Goal: Task Accomplishment & Management: Manage account settings

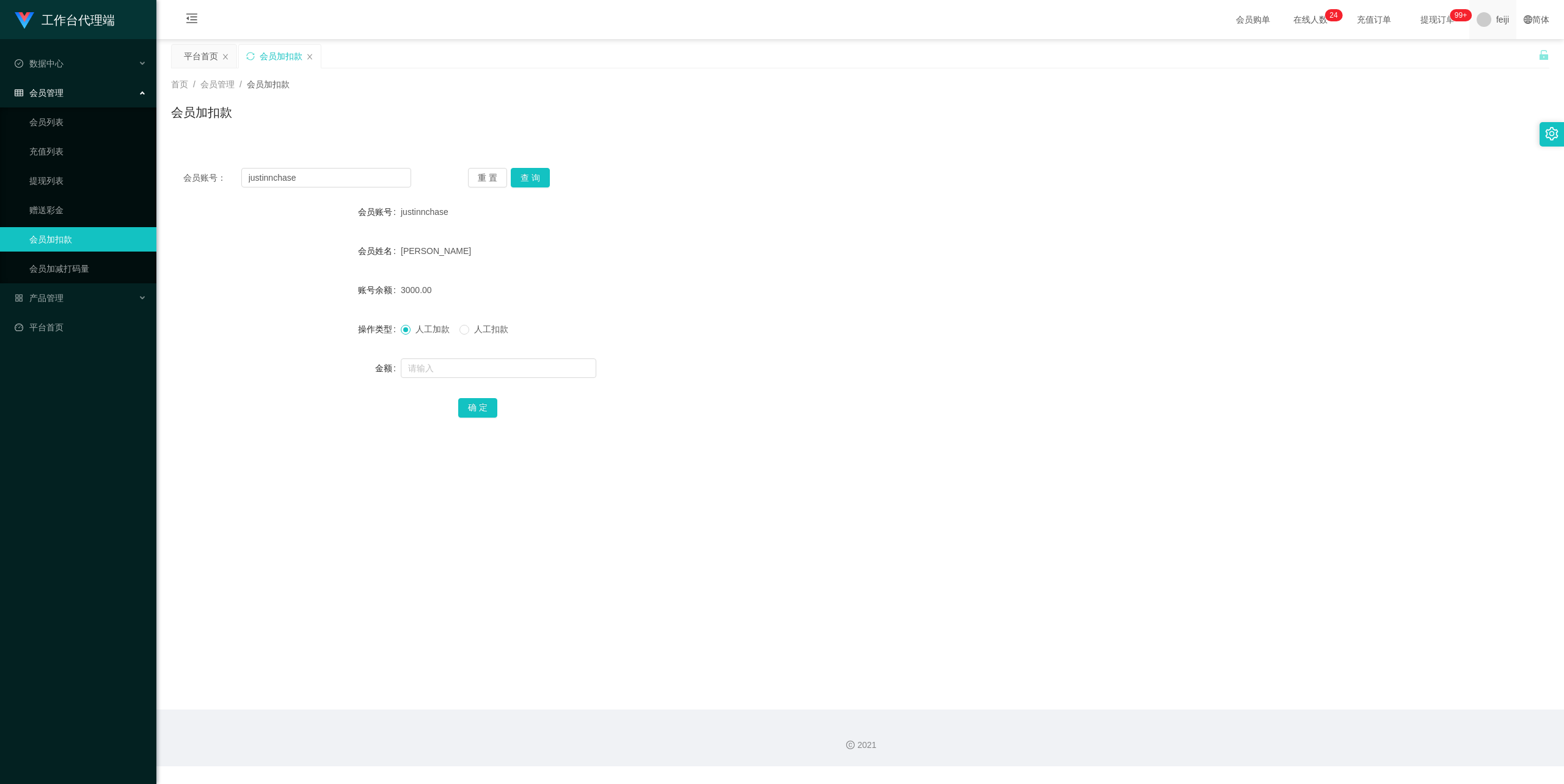
click at [1497, 20] on span "feiji" at bounding box center [1503, 20] width 13 height 39
click at [1508, 57] on div "平台首页 会员加扣款" at bounding box center [855, 65] width 1367 height 42
click at [1497, 11] on span "feiji" at bounding box center [1503, 20] width 13 height 39
click at [1482, 49] on span "退出登录" at bounding box center [1494, 54] width 34 height 10
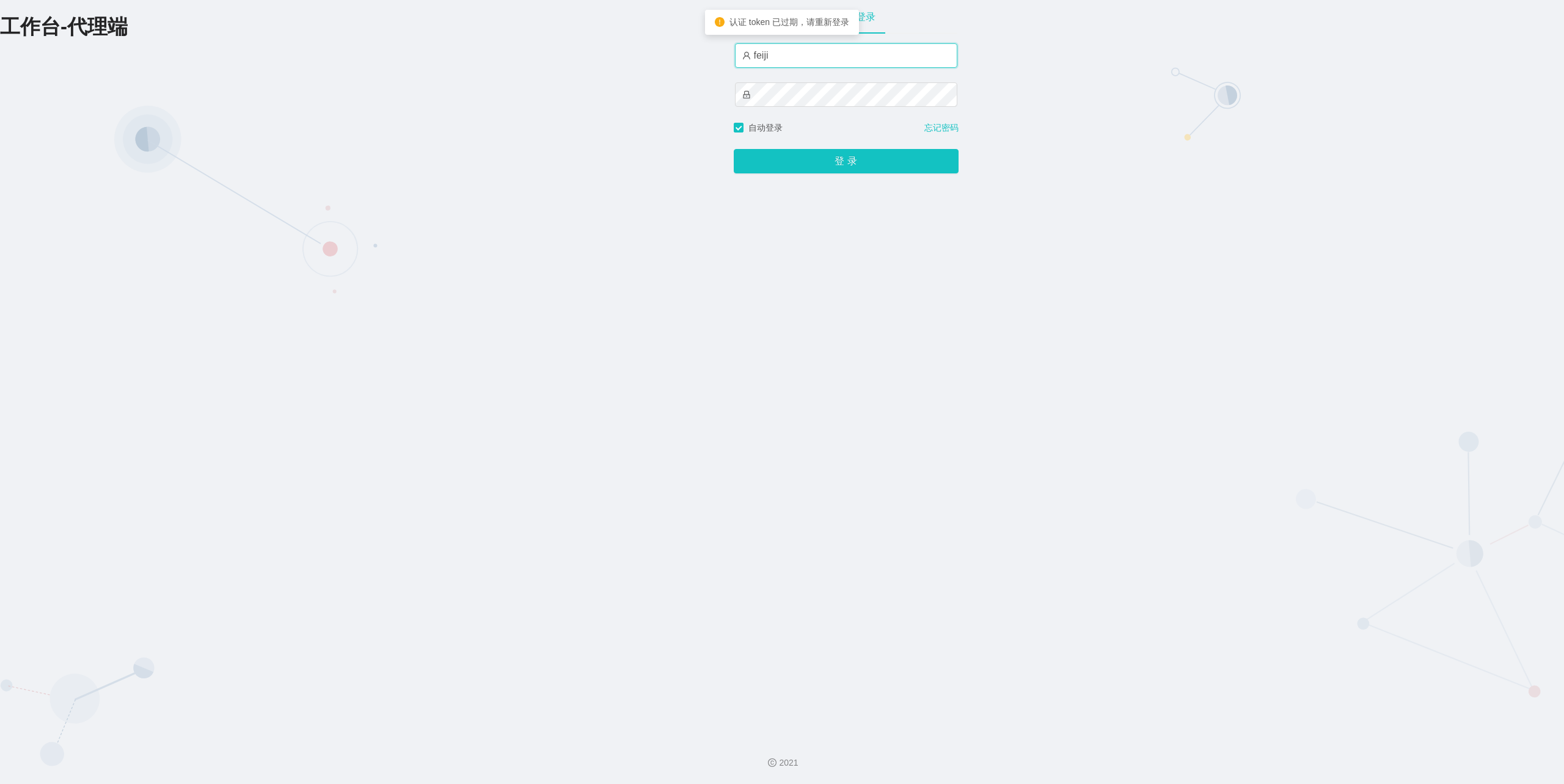
click at [856, 60] on input "feiji" at bounding box center [846, 56] width 222 height 25
type input "xiaohei06"
click at [839, 155] on button "登 录" at bounding box center [846, 161] width 225 height 25
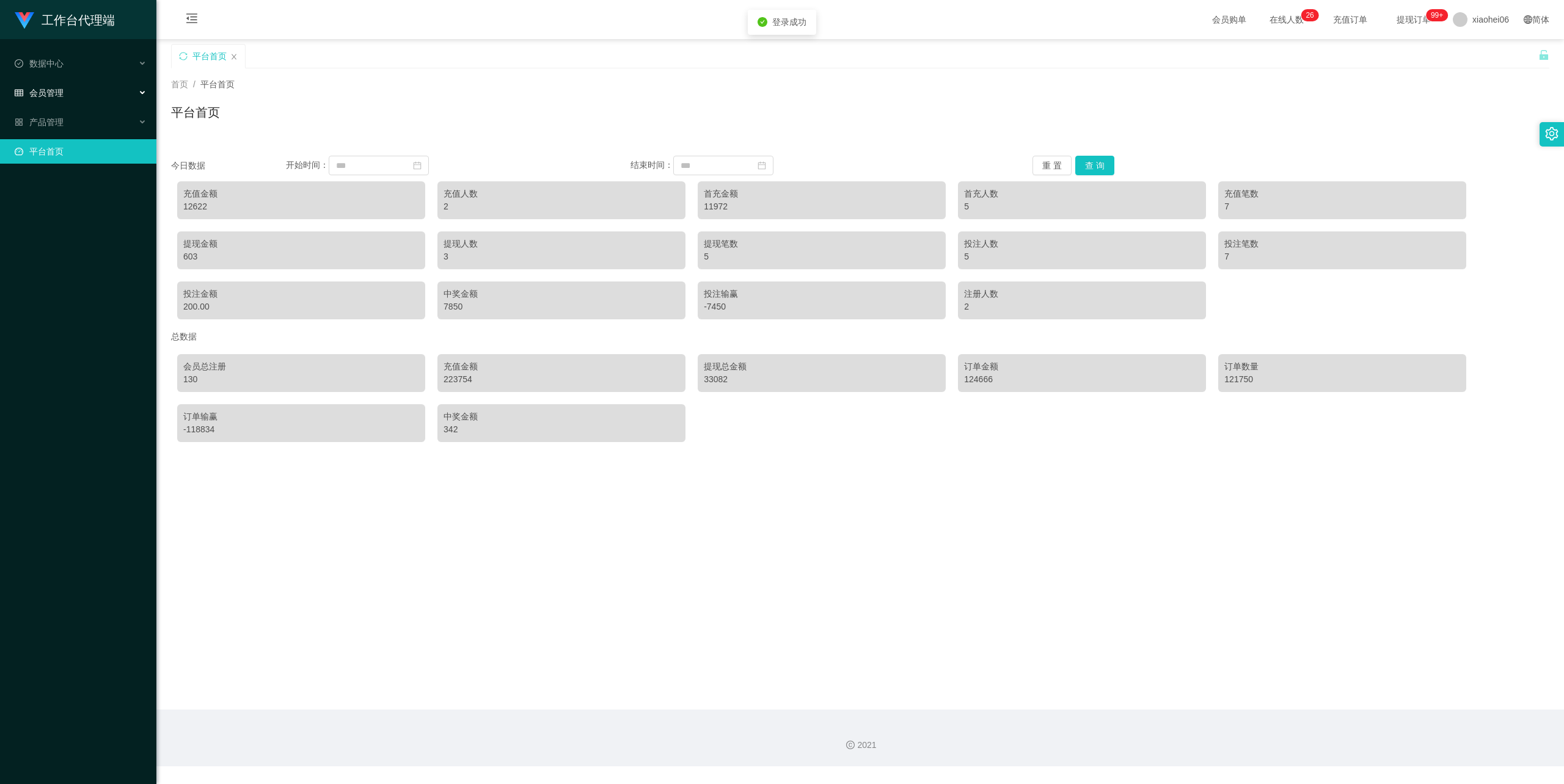
click at [70, 94] on div "会员管理" at bounding box center [78, 93] width 157 height 25
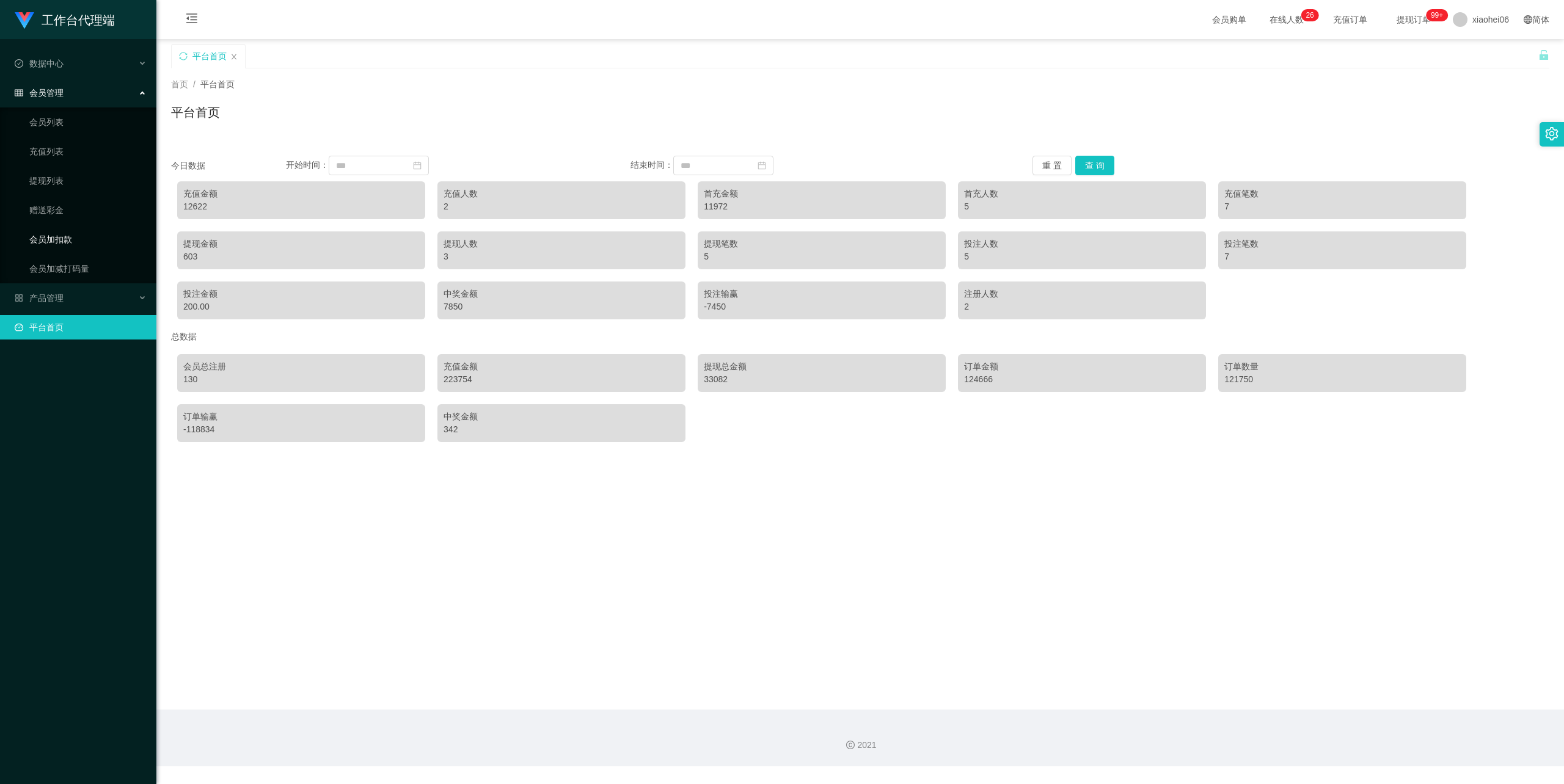
click at [52, 238] on link "会员加扣款" at bounding box center [88, 239] width 117 height 25
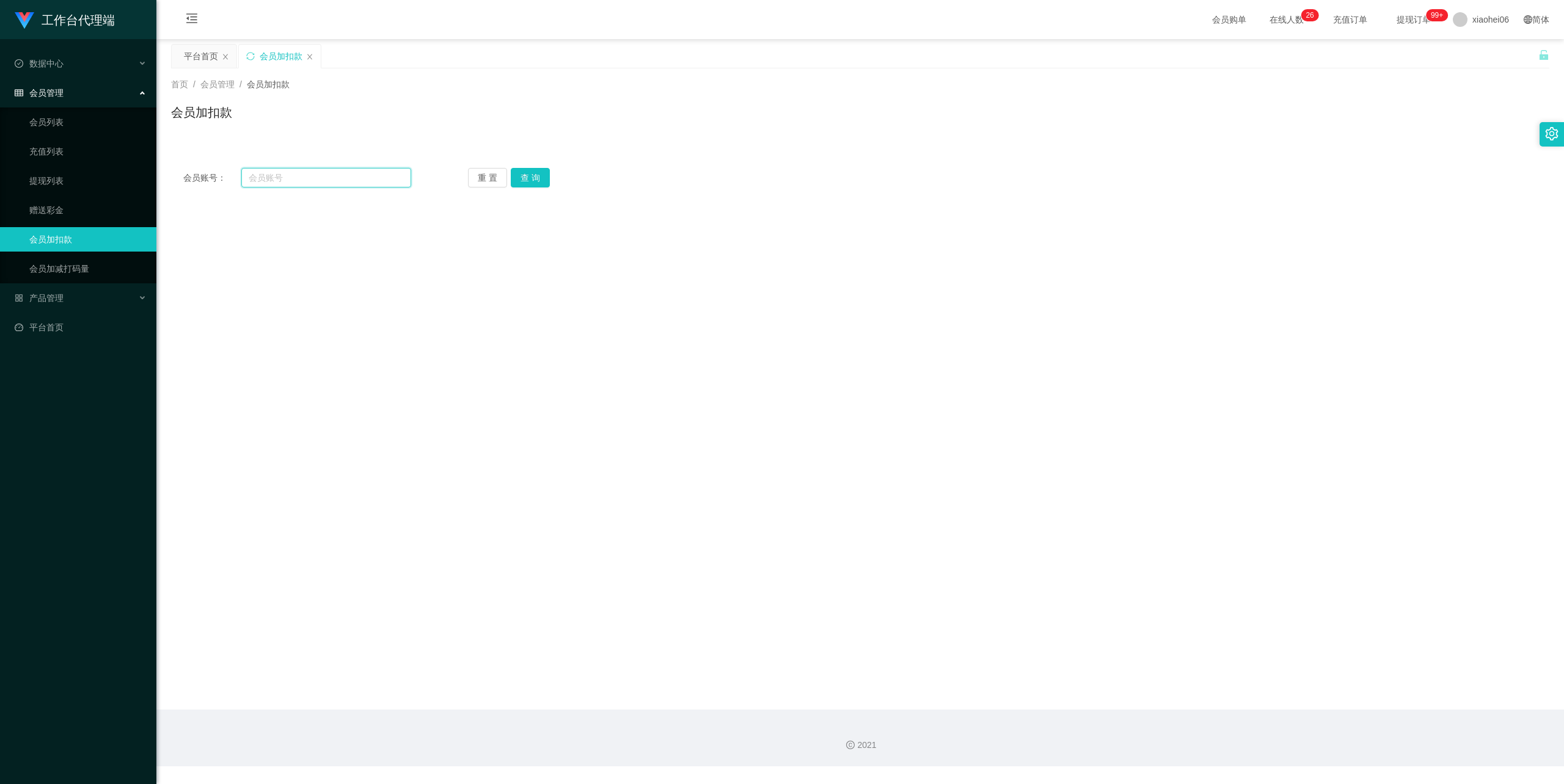
click at [355, 181] on input "text" at bounding box center [325, 178] width 170 height 20
paste input "5026761"
type input "5026761"
click at [537, 174] on button "查 询" at bounding box center [530, 178] width 39 height 20
click at [460, 365] on input "text" at bounding box center [498, 369] width 196 height 20
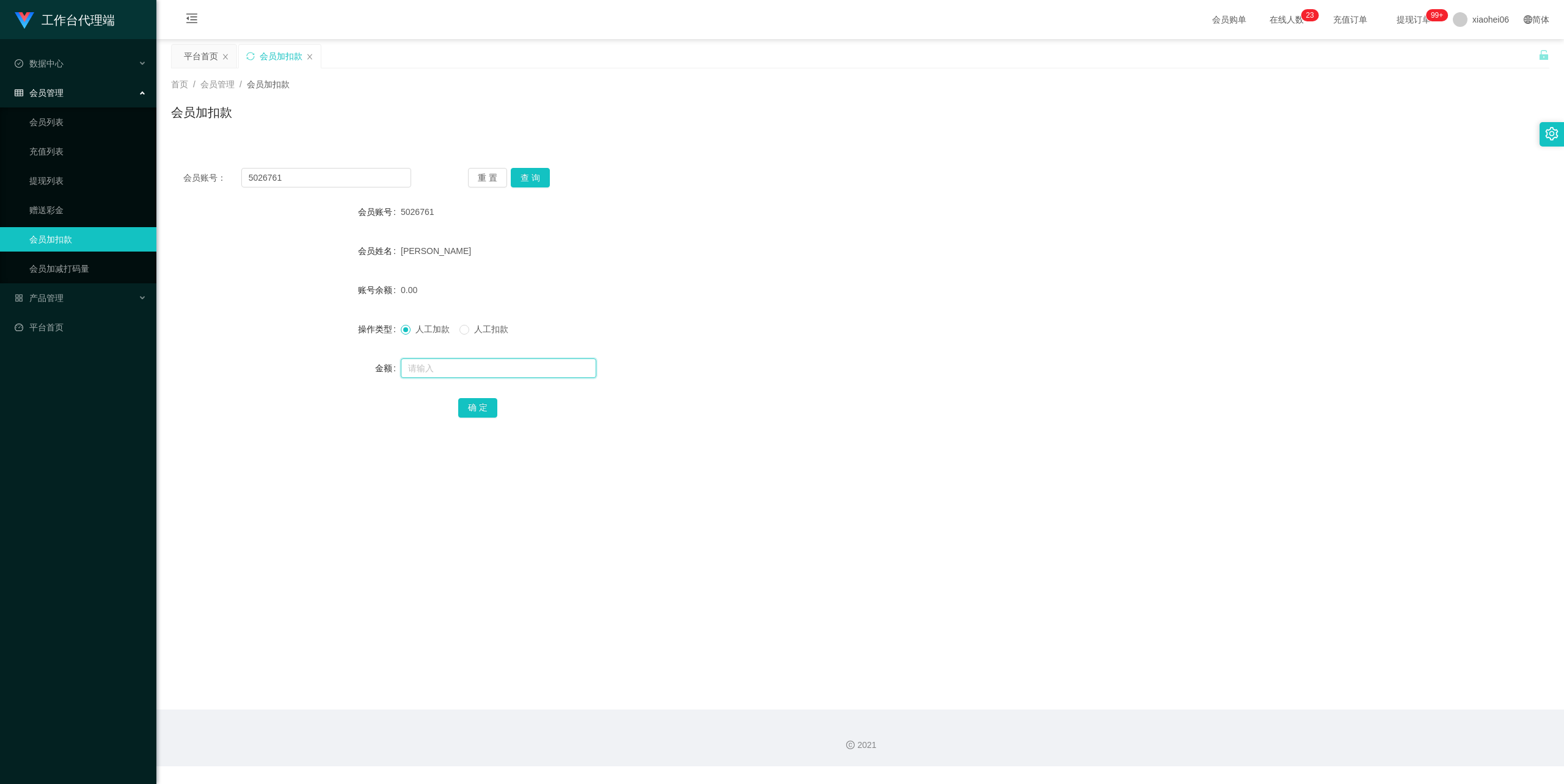
click at [439, 363] on input "text" at bounding box center [498, 369] width 196 height 20
type input "44"
click at [480, 401] on button "确 定" at bounding box center [478, 408] width 39 height 20
click at [724, 242] on div "[PERSON_NAME]" at bounding box center [802, 251] width 804 height 25
click at [59, 177] on link "提现列表" at bounding box center [88, 181] width 117 height 25
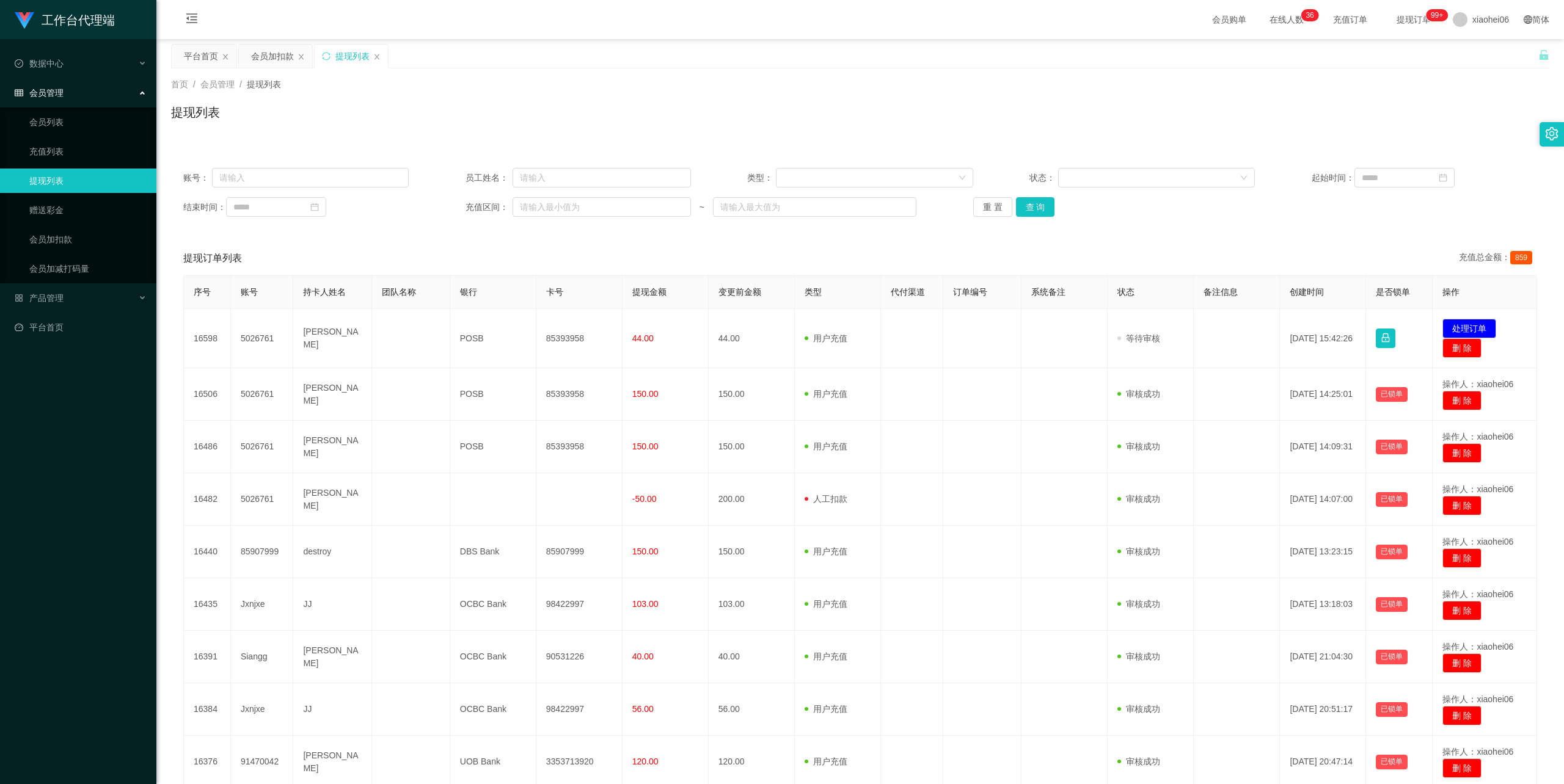
click at [715, 105] on div "提现列表" at bounding box center [861, 117] width 1379 height 28
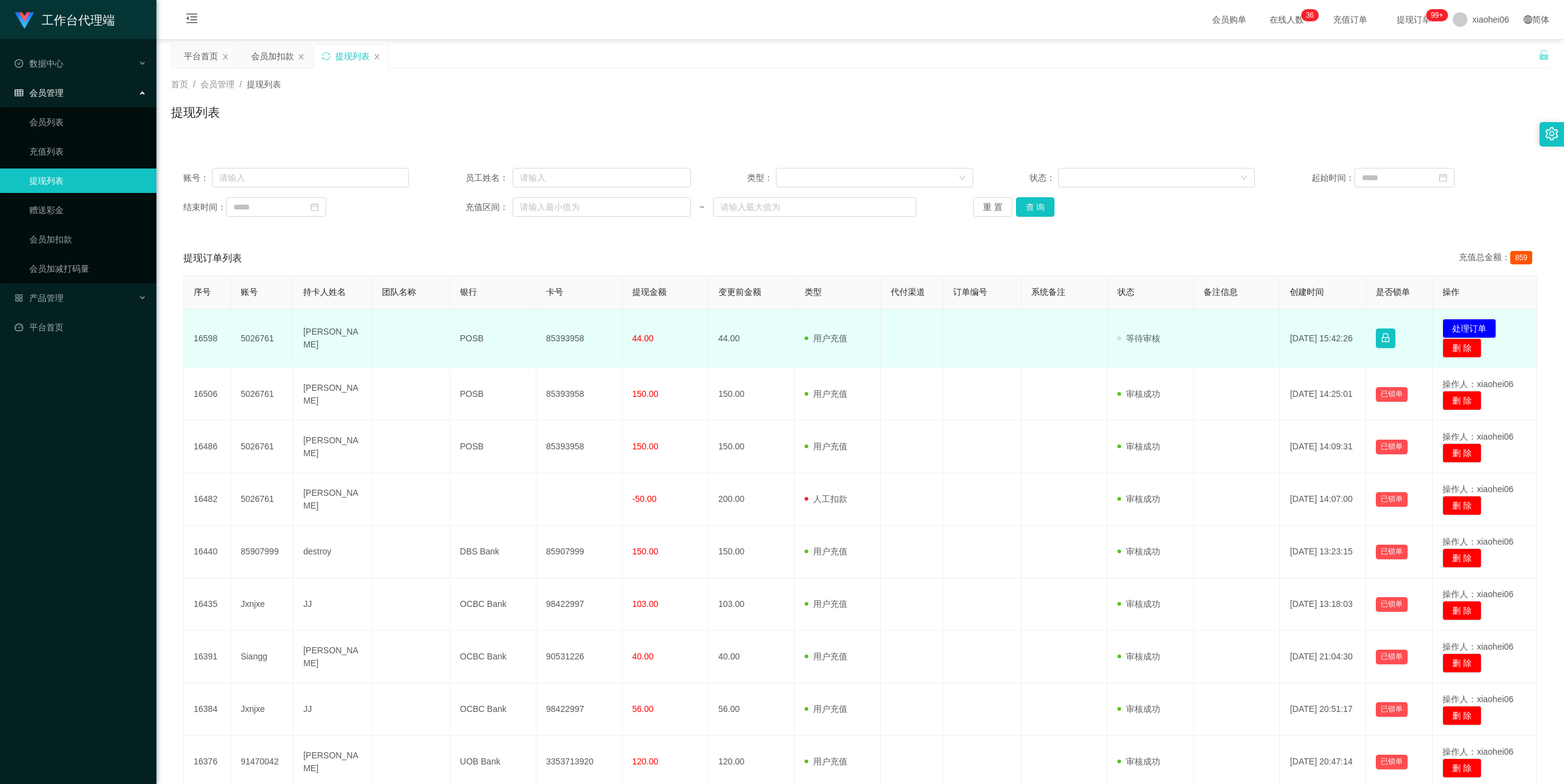
click at [323, 337] on td "[PERSON_NAME]" at bounding box center [332, 338] width 78 height 59
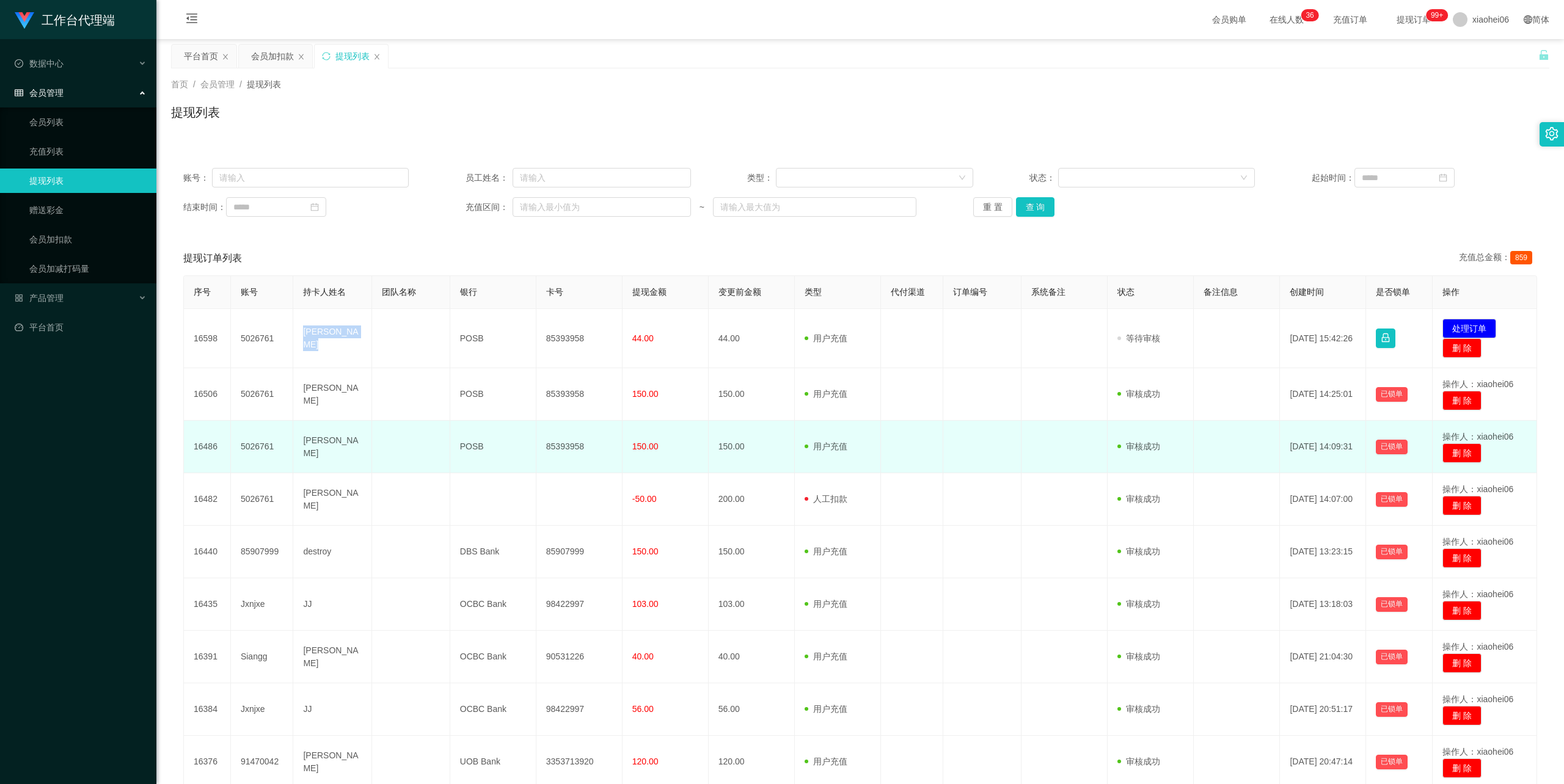
copy td "[PERSON_NAME]"
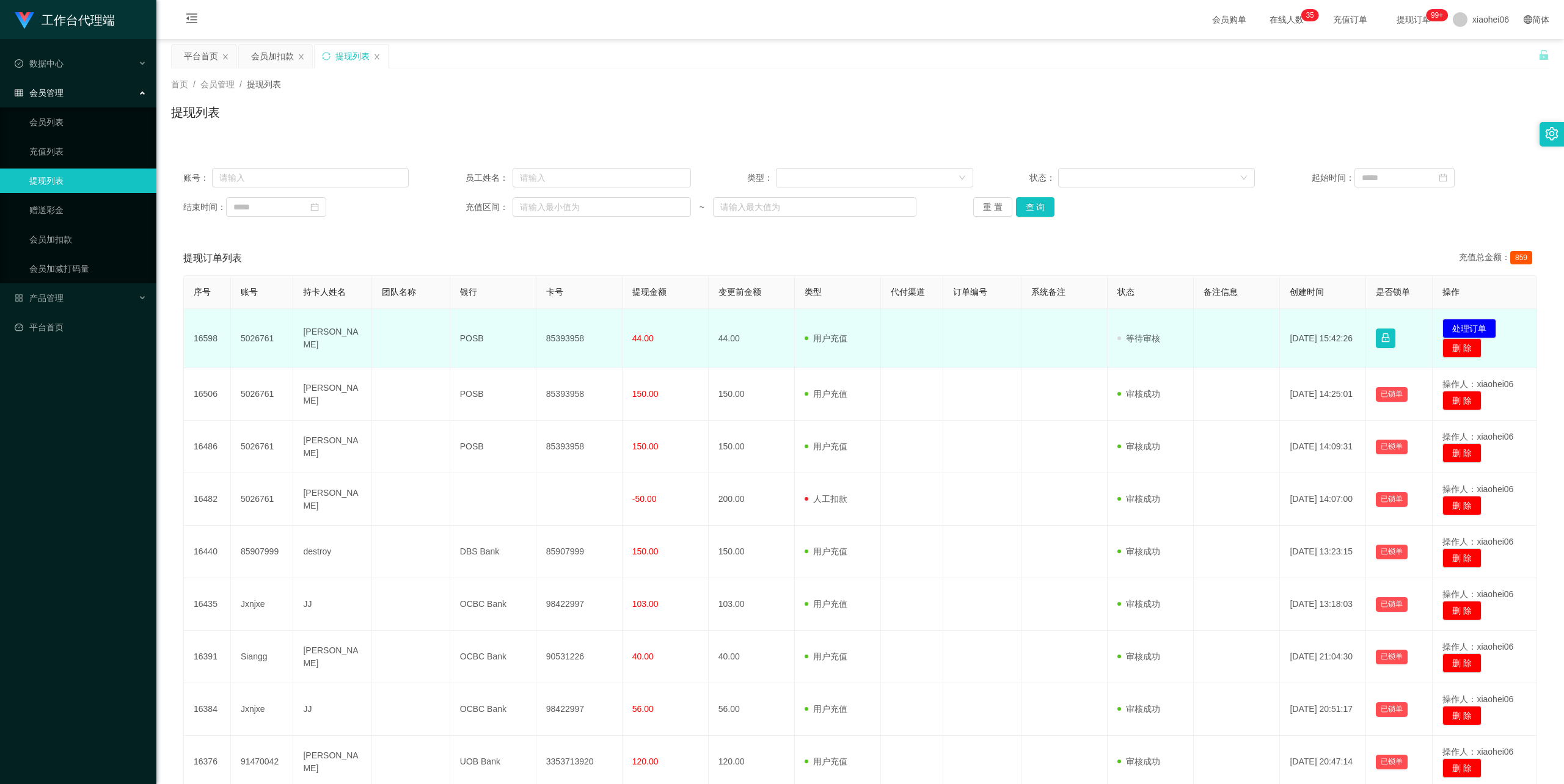
click at [566, 336] on td "85393958" at bounding box center [580, 338] width 86 height 59
click at [566, 335] on td "85393958" at bounding box center [580, 338] width 86 height 59
copy td "85393958"
click at [1462, 325] on button "处理订单" at bounding box center [1470, 329] width 54 height 20
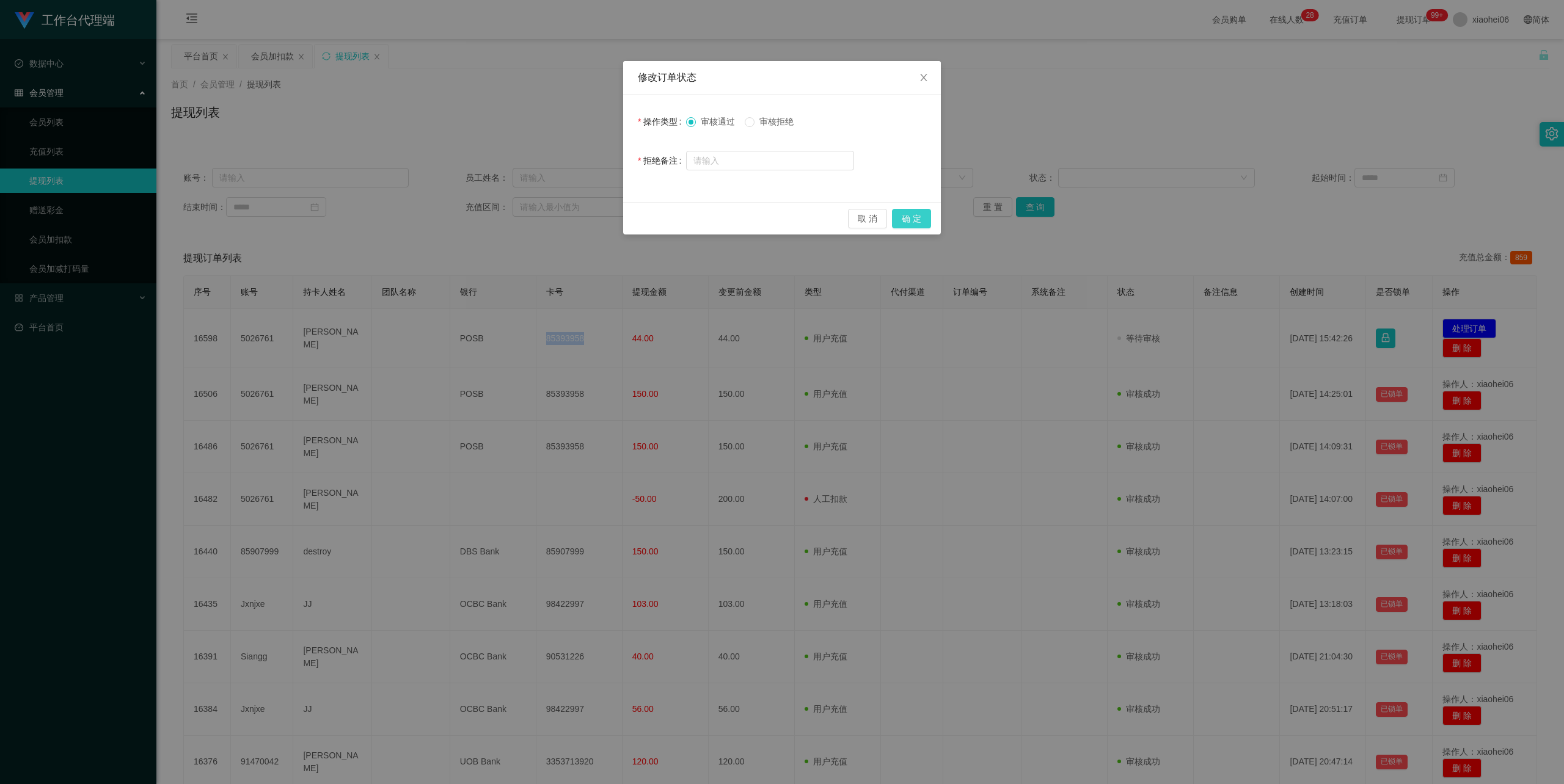
click at [914, 217] on button "确 定" at bounding box center [912, 219] width 39 height 20
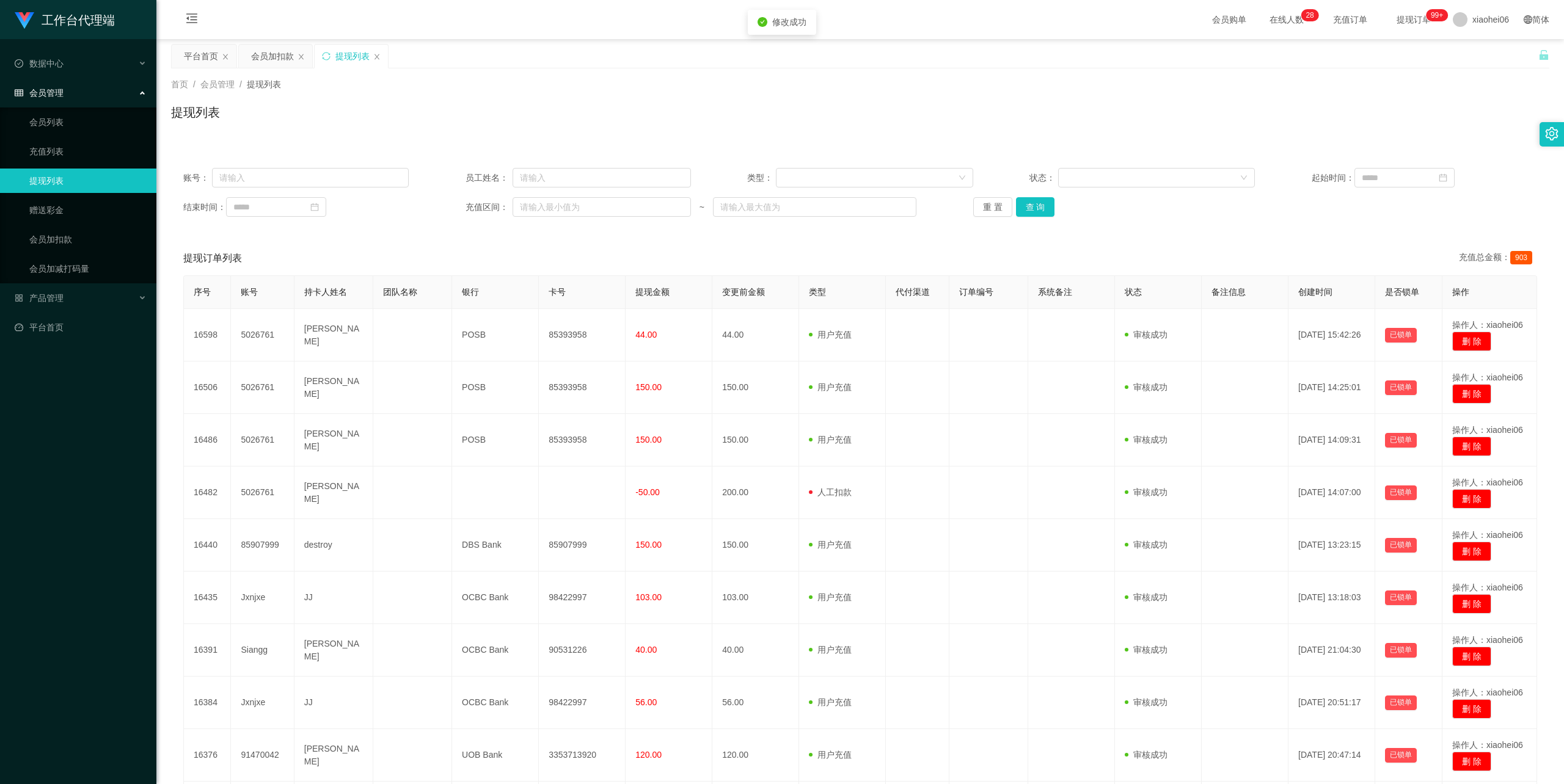
click at [1135, 117] on div "提现列表" at bounding box center [861, 117] width 1379 height 28
click at [275, 52] on div "会员加扣款" at bounding box center [272, 56] width 43 height 23
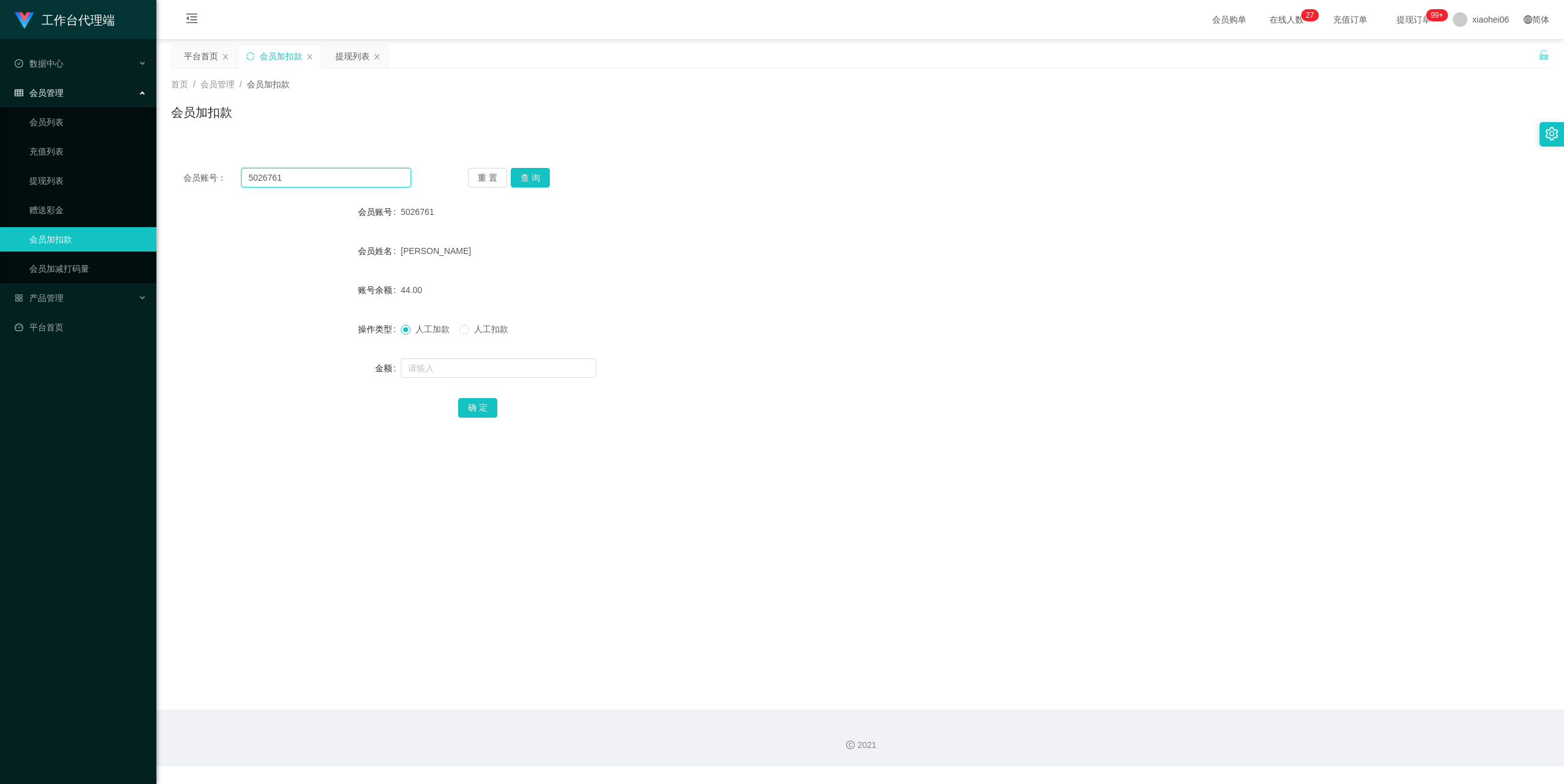
drag, startPoint x: 329, startPoint y: 182, endPoint x: 152, endPoint y: 164, distance: 177.9
click at [152, 164] on section "工作台代理端 数据中心 会员管理 会员列表 充值列表 提现列表 赠送彩金 会员加扣款 会员加减打码量 产品管理 平台首页 保存配置 重置配置 整体风格设置 主…" at bounding box center [782, 383] width 1564 height 767
paste input "85907999"
type input "85907999"
click at [543, 181] on button "查 询" at bounding box center [530, 178] width 39 height 20
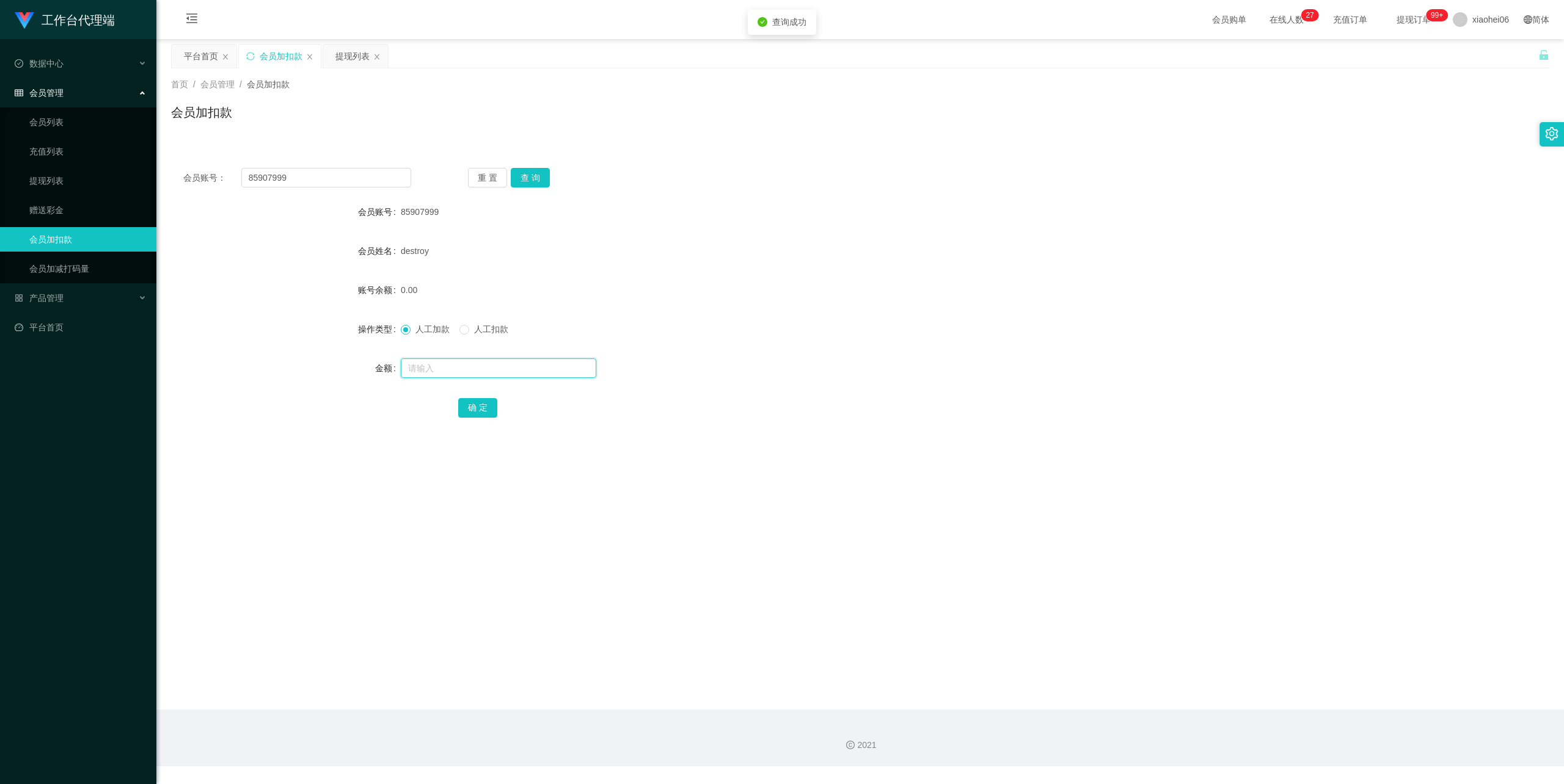
click at [446, 372] on input "text" at bounding box center [498, 369] width 196 height 20
type input "66"
click at [479, 410] on button "确 定" at bounding box center [478, 408] width 39 height 20
click at [350, 59] on div "提现列表" at bounding box center [352, 56] width 34 height 23
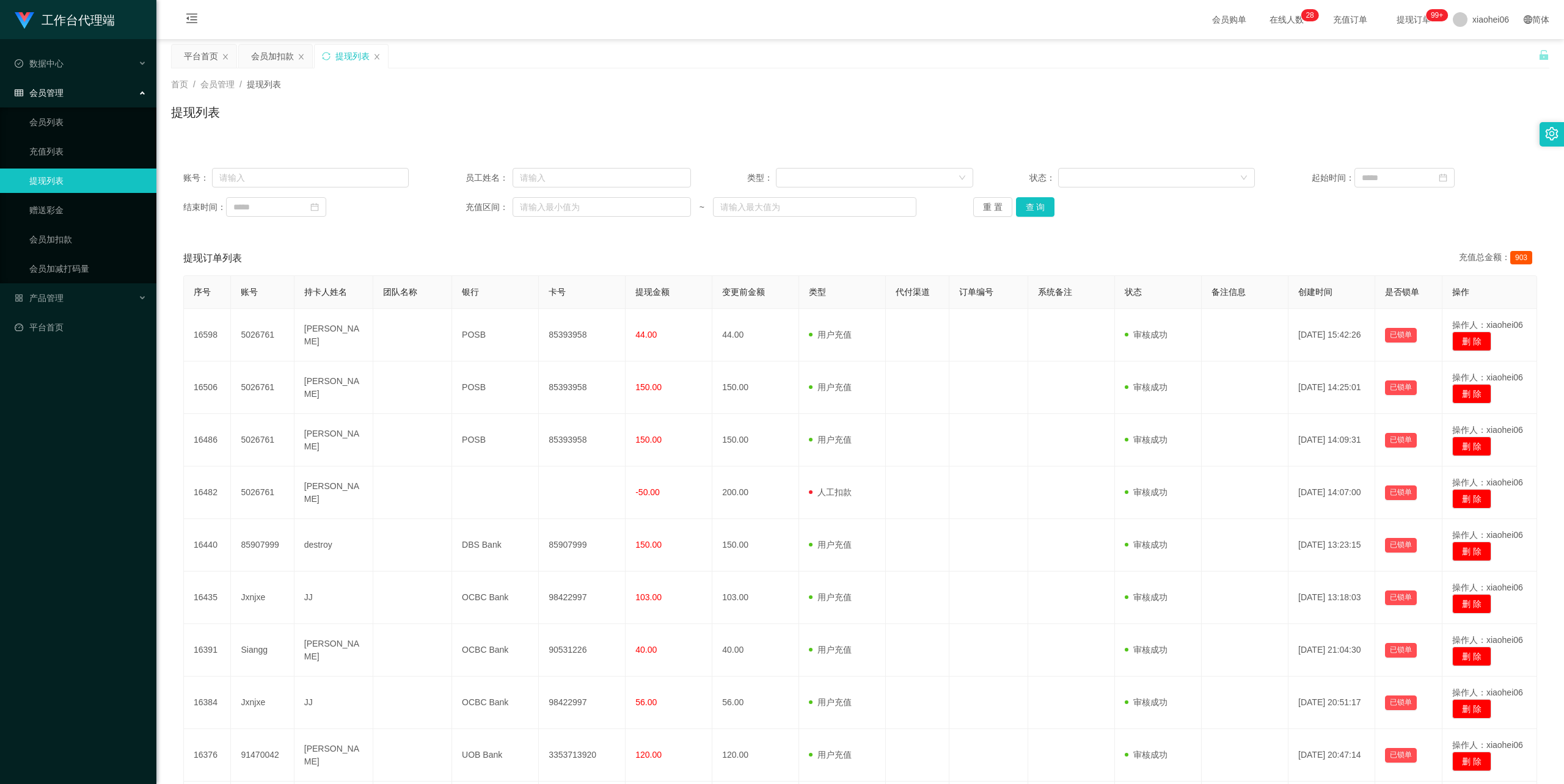
click at [725, 121] on div "提现列表" at bounding box center [861, 117] width 1379 height 28
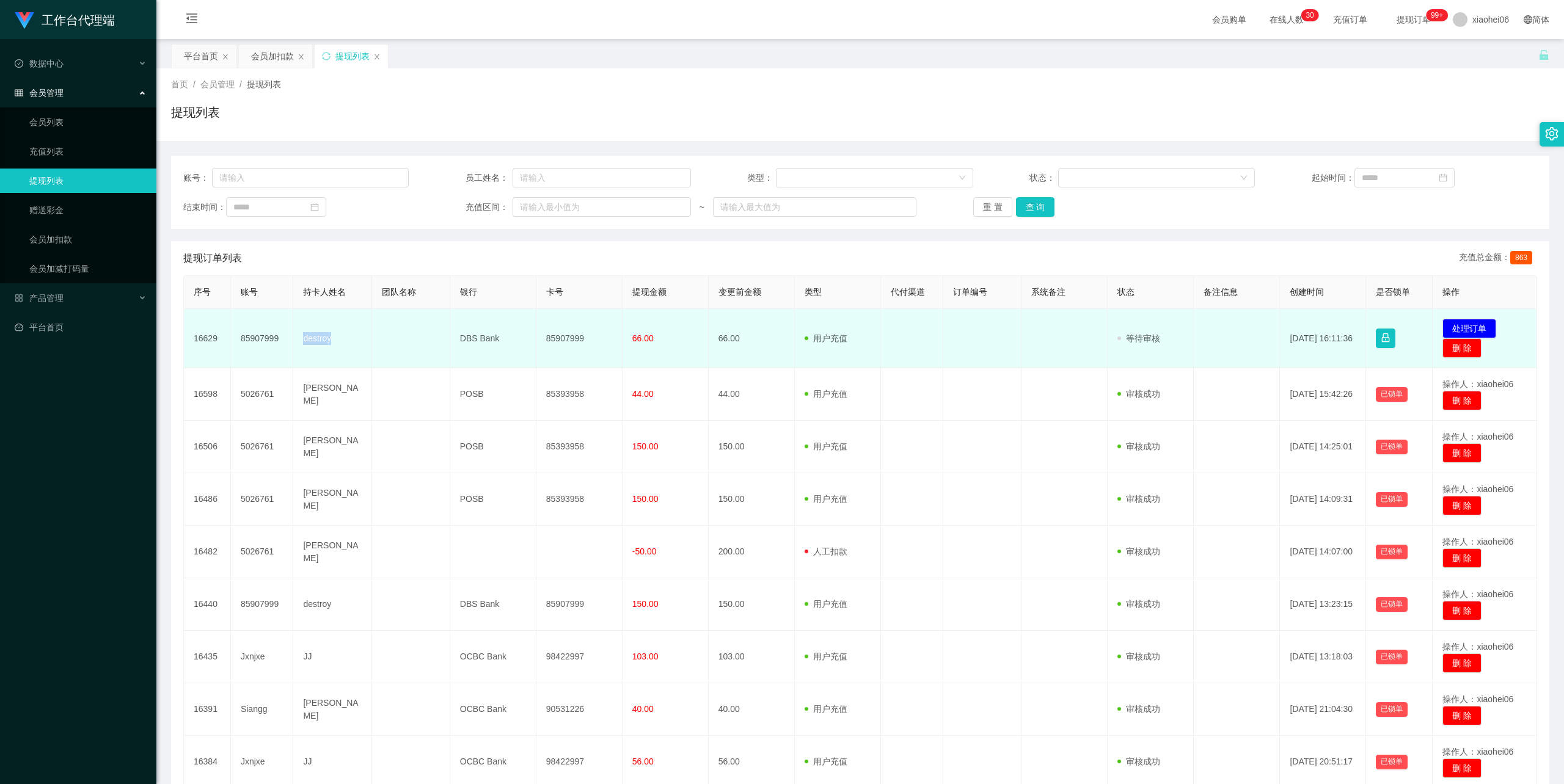
drag, startPoint x: 0, startPoint y: 0, endPoint x: 319, endPoint y: 333, distance: 461.1
click at [319, 333] on td "destroy" at bounding box center [332, 338] width 78 height 59
copy td "destroy"
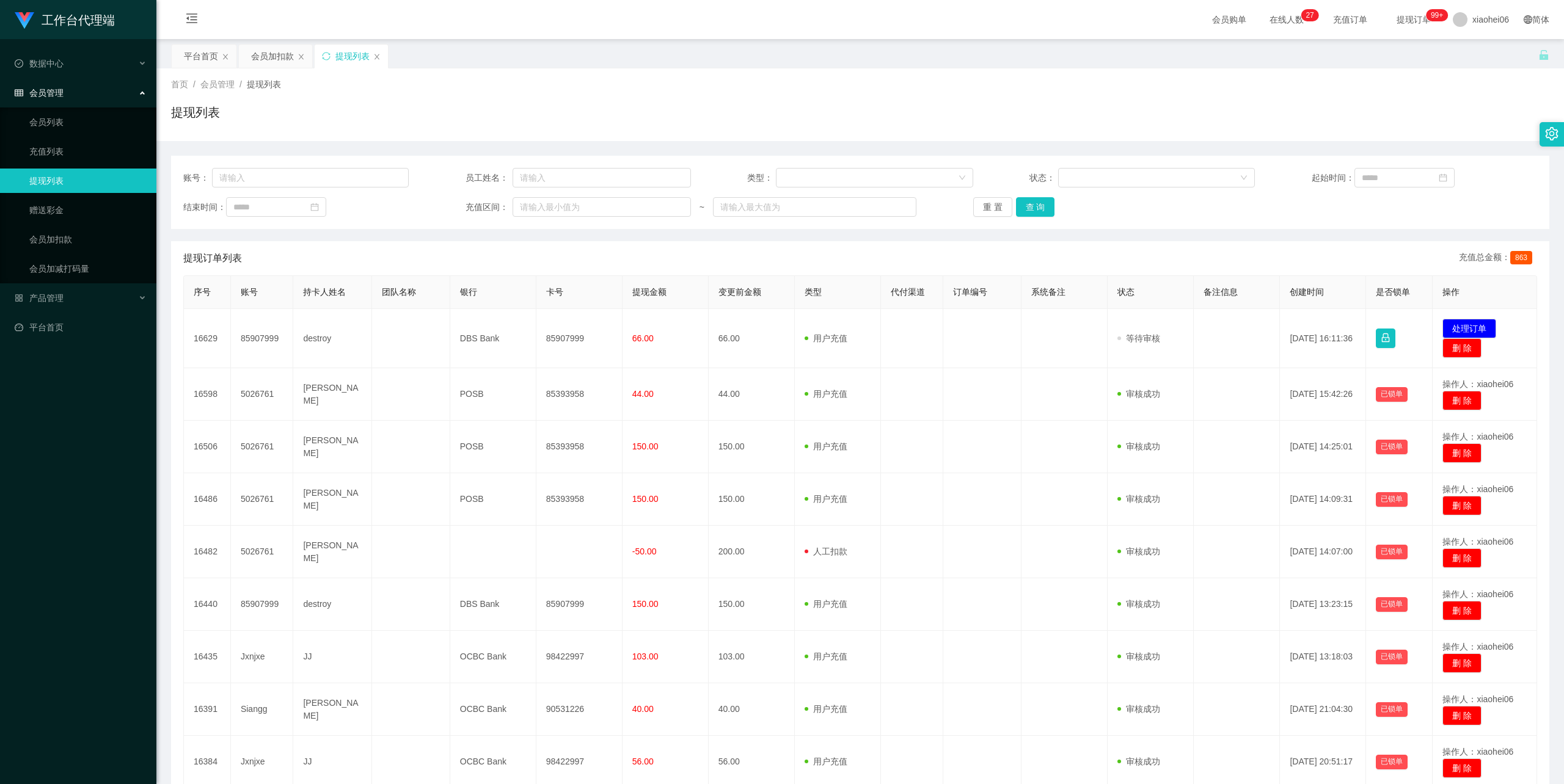
click at [103, 477] on div "工作台代理端 数据中心 会员管理 会员列表 充值列表 提现列表 赠送彩金 会员加扣款 会员加减打码量 产品管理 平台首页" at bounding box center [78, 392] width 157 height 784
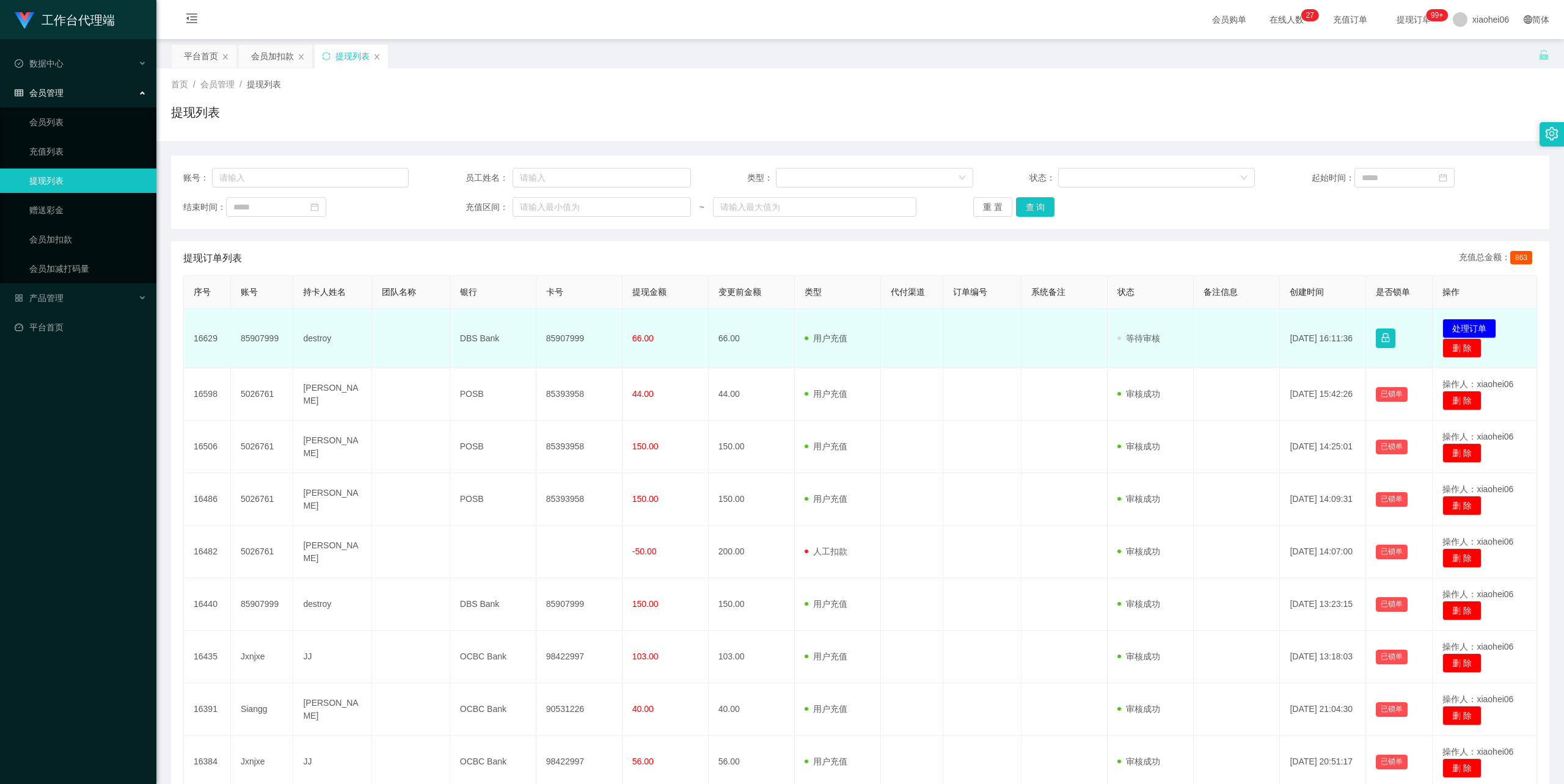
click at [573, 335] on td "85907999" at bounding box center [580, 338] width 86 height 59
copy td "85907999"
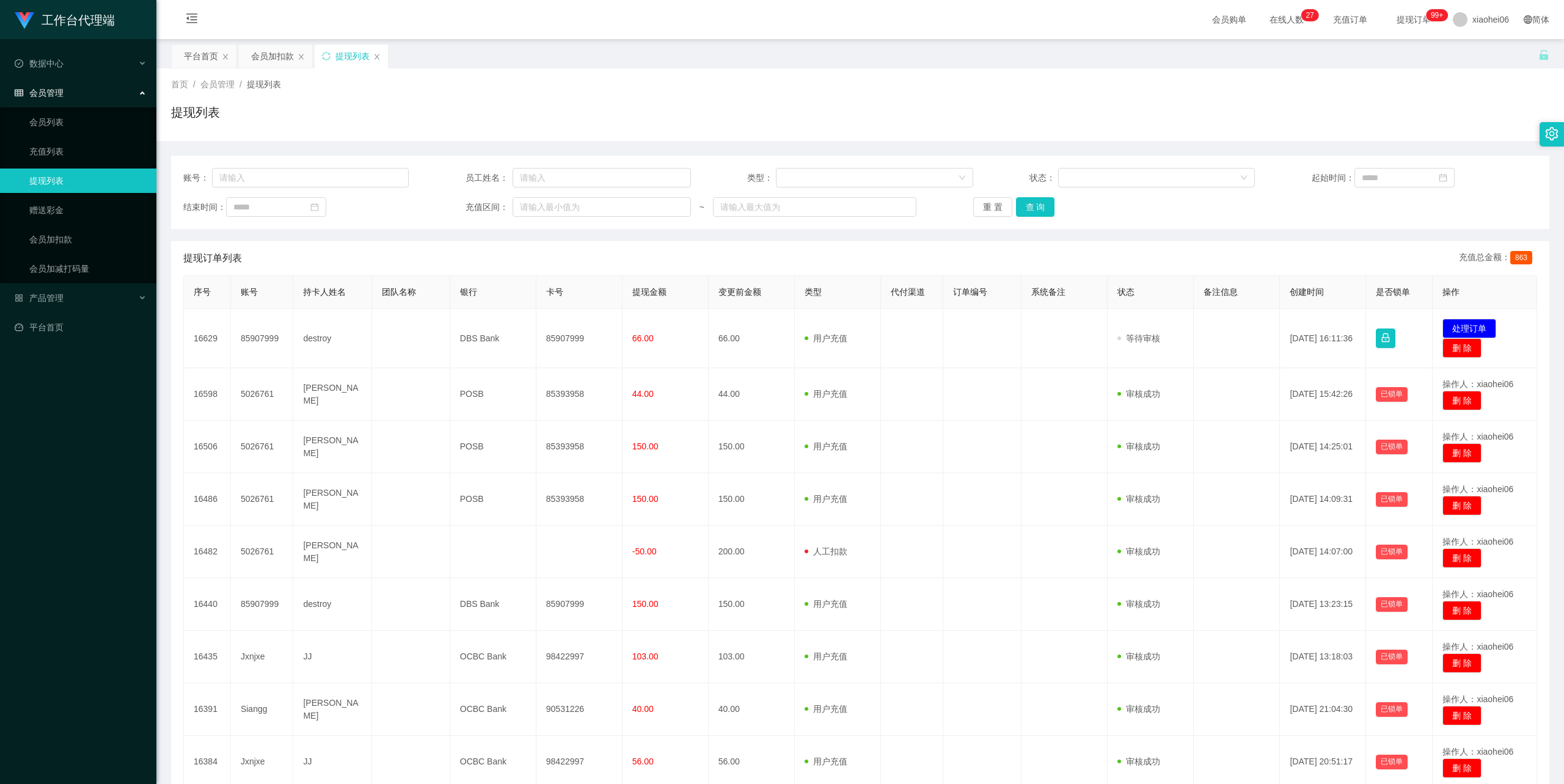
click at [75, 531] on div "工作台代理端 数据中心 会员管理 会员列表 充值列表 提现列表 赠送彩金 会员加扣款 会员加减打码量 产品管理 平台首页" at bounding box center [78, 392] width 157 height 784
click at [1120, 77] on div "首页 / 会员管理 / 提现列表 / 提现列表" at bounding box center [861, 104] width 1408 height 73
click at [1297, 88] on div "首页 / 会员管理 / 提现列表 /" at bounding box center [861, 84] width 1379 height 13
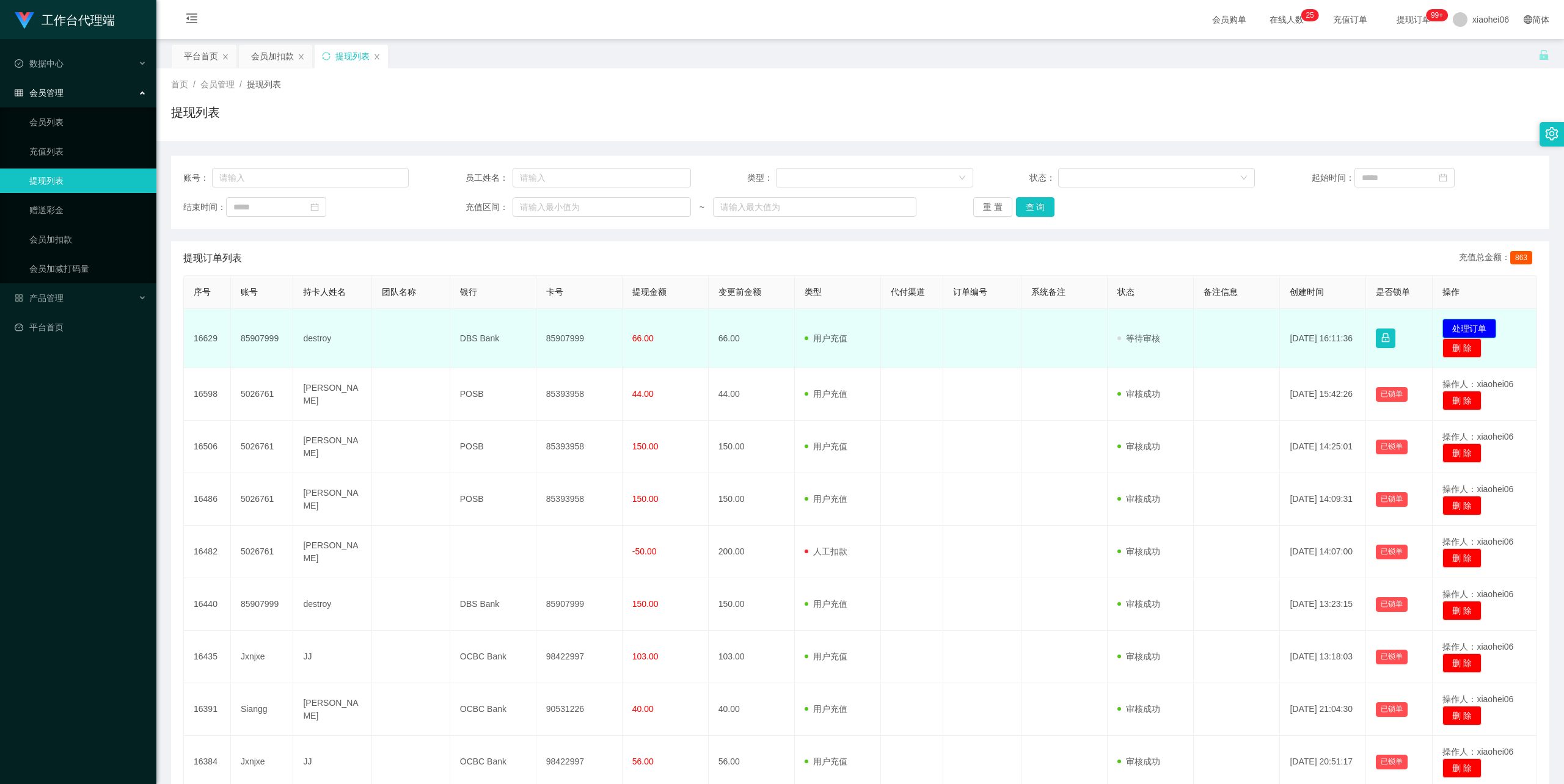
click at [1479, 326] on button "处理订单" at bounding box center [1470, 329] width 54 height 20
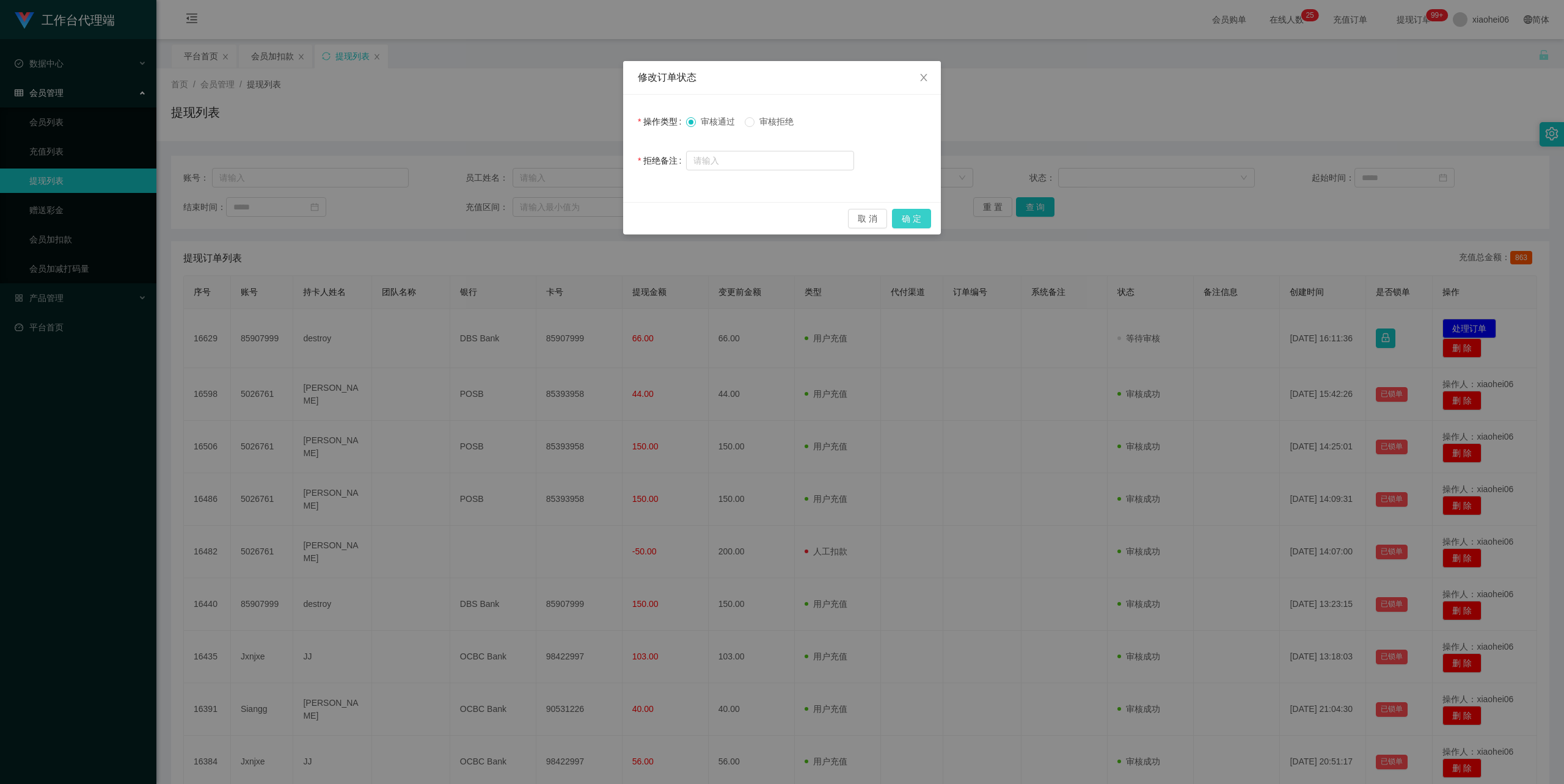
click at [916, 216] on button "确 定" at bounding box center [912, 219] width 39 height 20
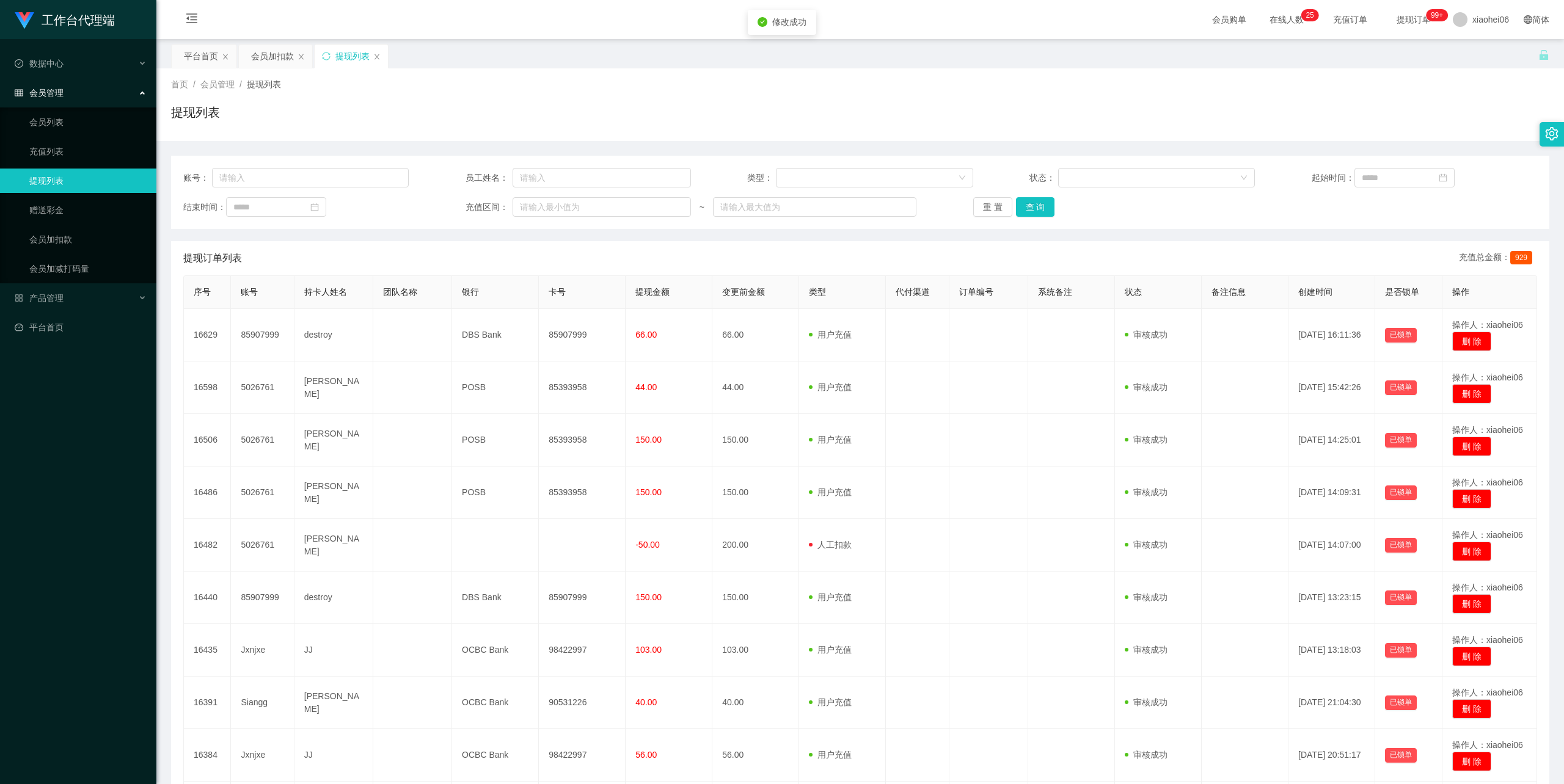
click at [461, 85] on div "首页 / 会员管理 / 提现列表 /" at bounding box center [861, 84] width 1379 height 13
click at [270, 61] on div "会员加扣款" at bounding box center [272, 56] width 43 height 23
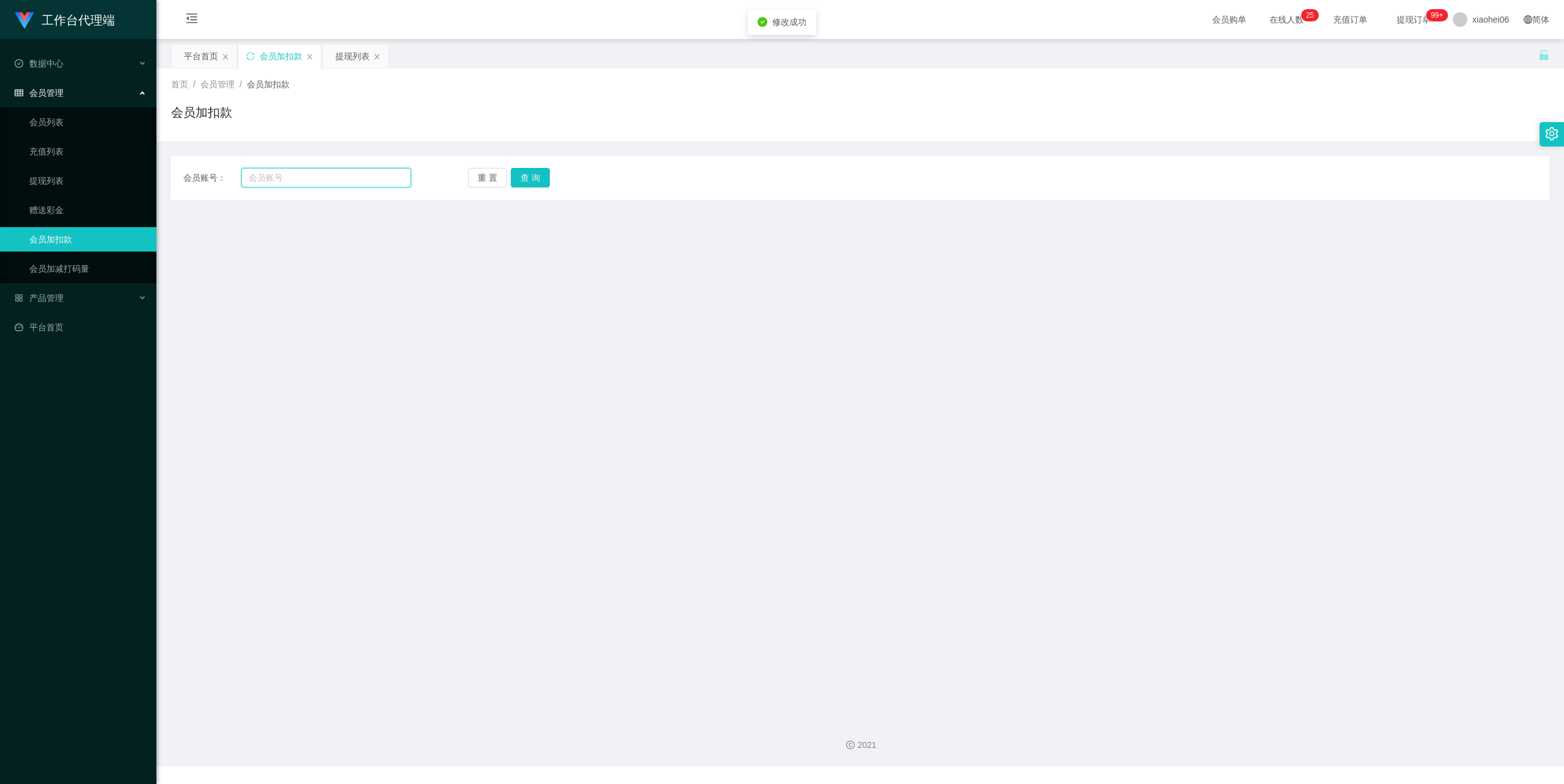
click at [301, 171] on input "text" at bounding box center [325, 178] width 170 height 20
paste input "ahsheng0823"
type input "ahsheng0823"
click at [531, 170] on button "查 询" at bounding box center [530, 178] width 39 height 20
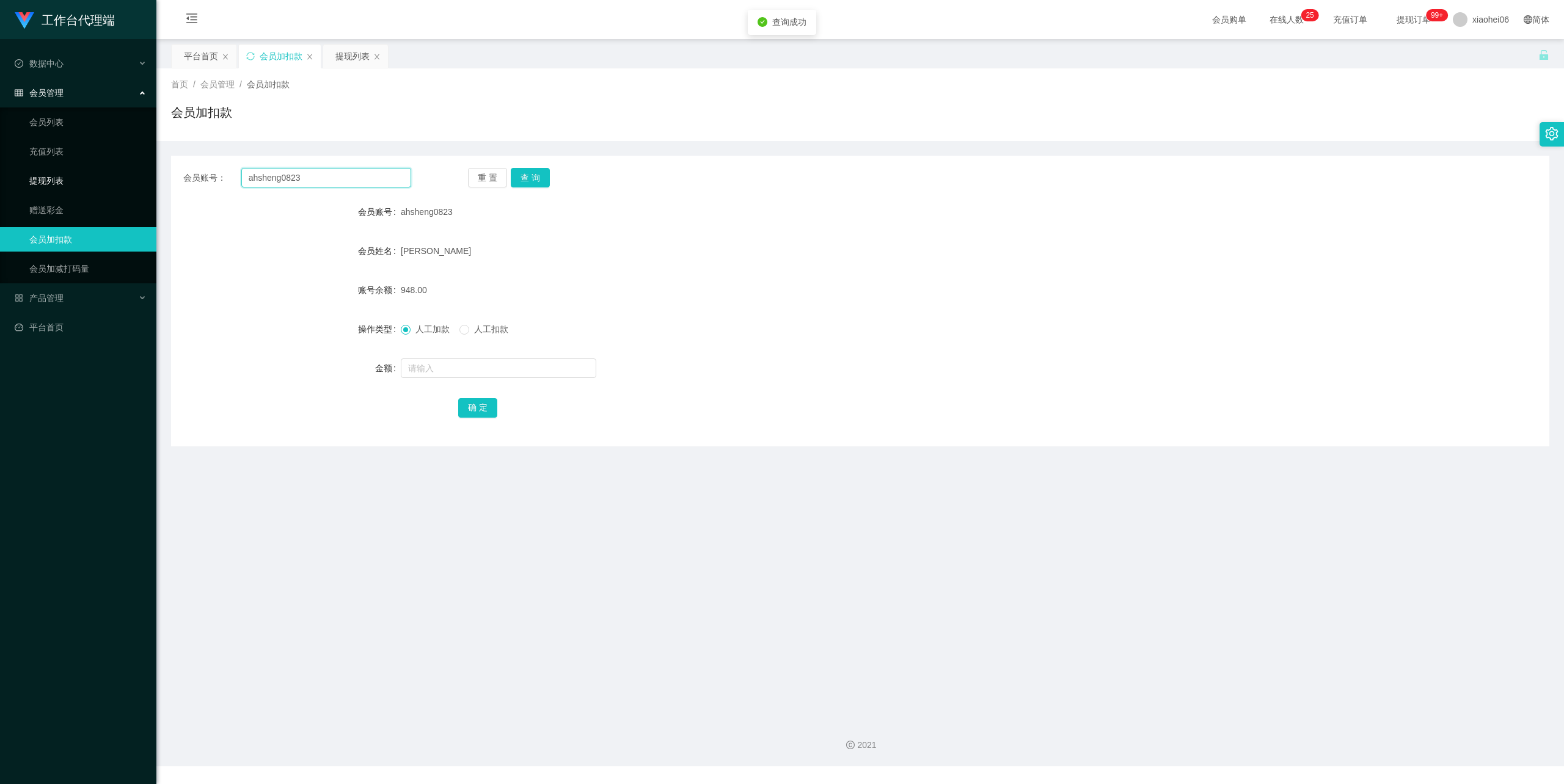
drag, startPoint x: 326, startPoint y: 187, endPoint x: 119, endPoint y: 186, distance: 207.0
click at [119, 186] on section "工作台代理端 数据中心 会员管理 会员列表 充值列表 提现列表 赠送彩金 会员加扣款 会员加减打码量 产品管理 平台首页 保存配置 重置配置 整体风格设置 主…" at bounding box center [782, 383] width 1564 height 767
click at [747, 182] on div "会员账号： 重 置 查 询" at bounding box center [861, 178] width 1379 height 20
click at [355, 50] on div "提现列表" at bounding box center [352, 56] width 34 height 23
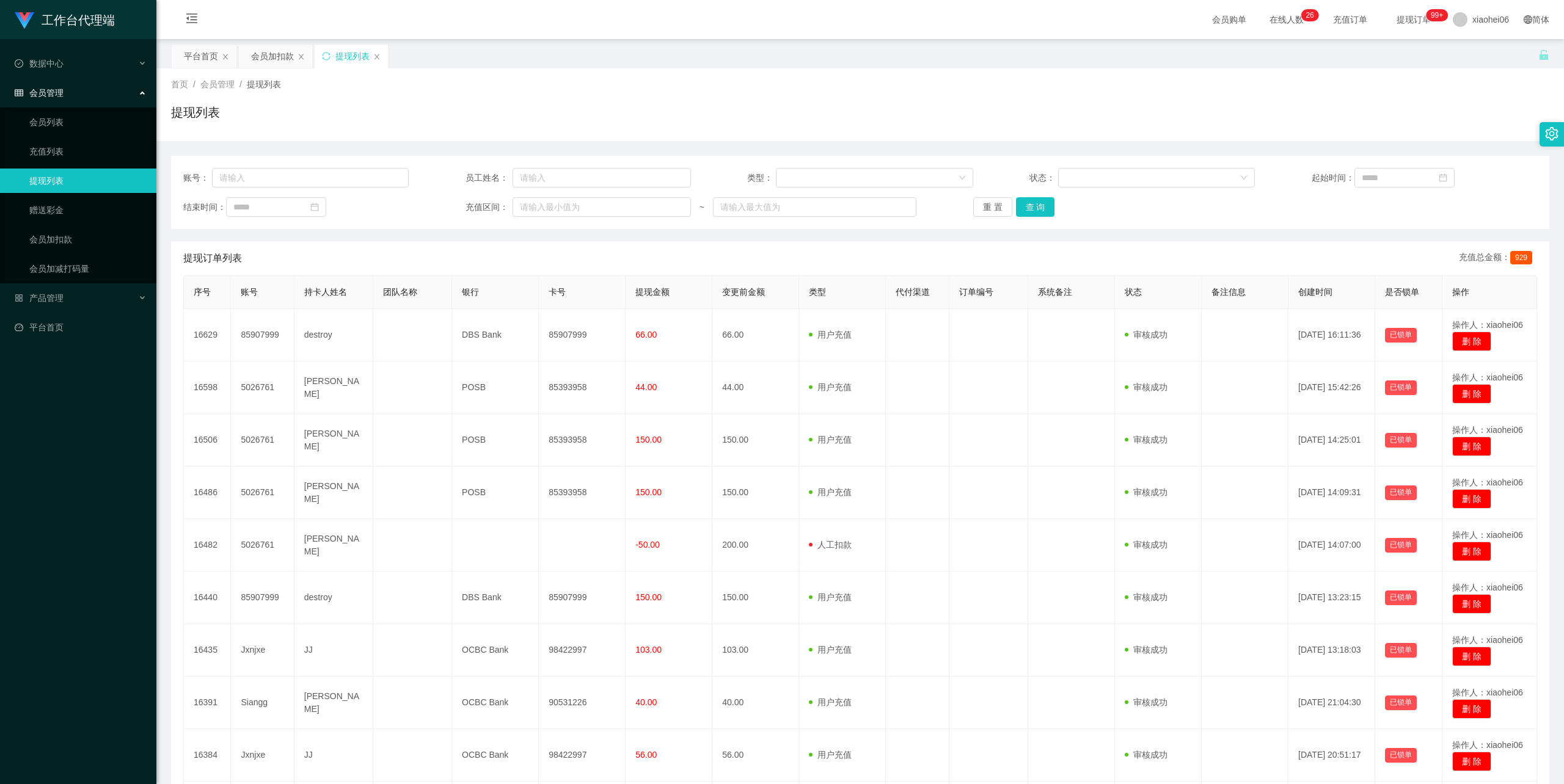
click at [648, 101] on div "首页 / 会员管理 / 提现列表 / 提现列表" at bounding box center [861, 104] width 1379 height 53
